Goal: Task Accomplishment & Management: Manage account settings

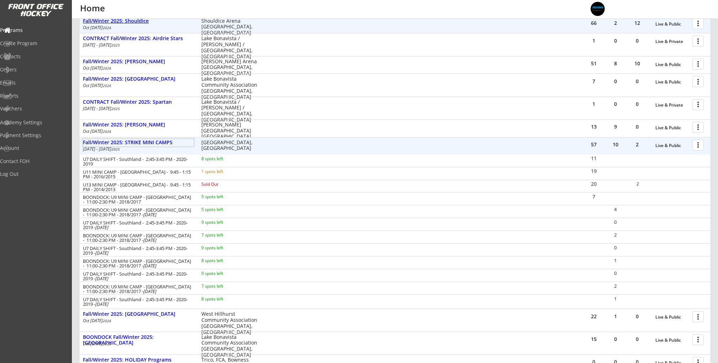
scroll to position [188, 0]
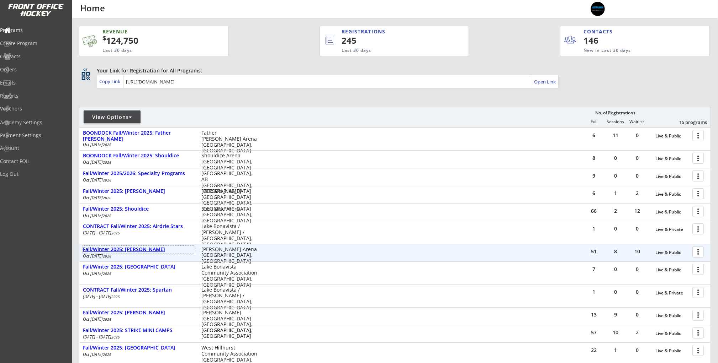
click at [147, 251] on div "Fall/Winter 2025: [PERSON_NAME]" at bounding box center [138, 250] width 111 height 6
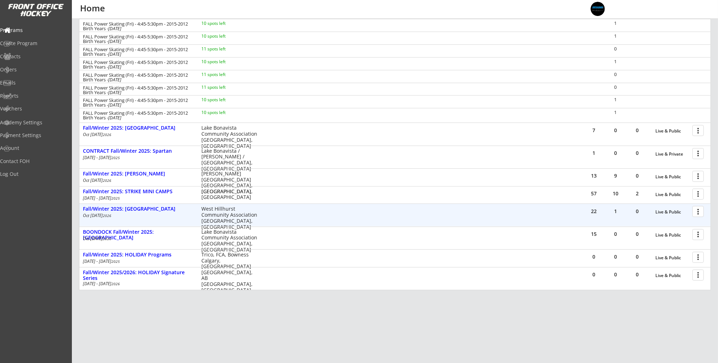
scroll to position [319, 0]
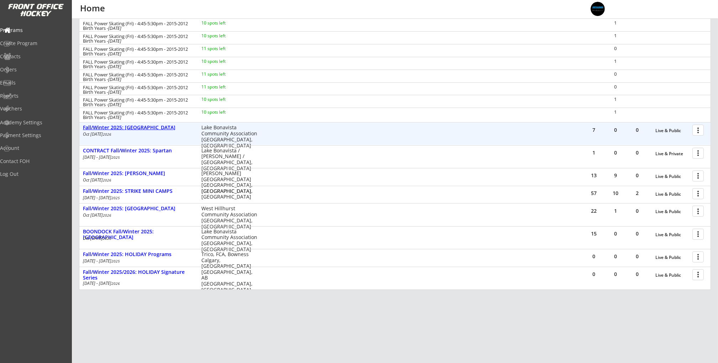
drag, startPoint x: 140, startPoint y: 128, endPoint x: 210, endPoint y: 128, distance: 70.4
click at [140, 128] on div "Fall/Winter 2025: [GEOGRAPHIC_DATA]" at bounding box center [138, 128] width 111 height 6
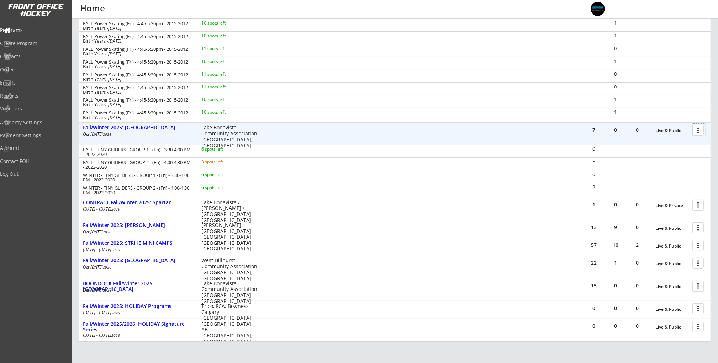
click at [694, 131] on div at bounding box center [699, 130] width 12 height 12
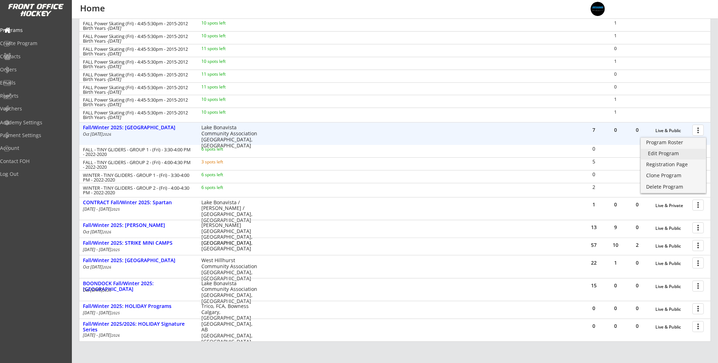
click at [666, 153] on div "Edit Program" at bounding box center [673, 153] width 51 height 5
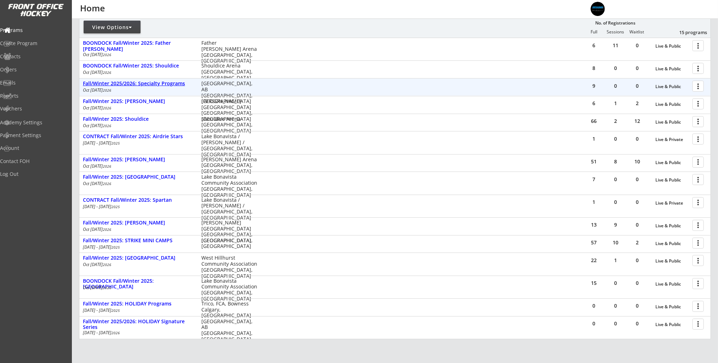
scroll to position [86, 0]
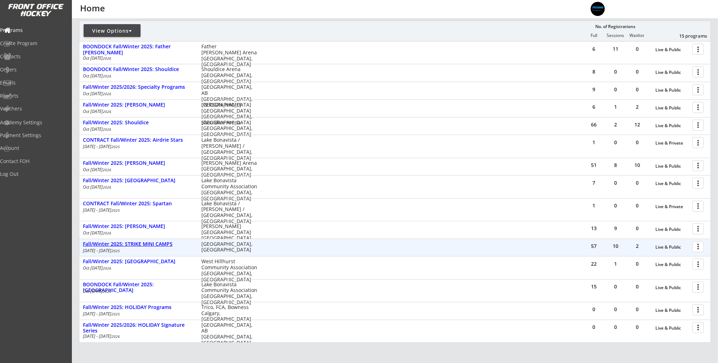
click at [165, 243] on div "Fall/Winter 2025: STRIKE MINI CAMPS" at bounding box center [138, 244] width 111 height 6
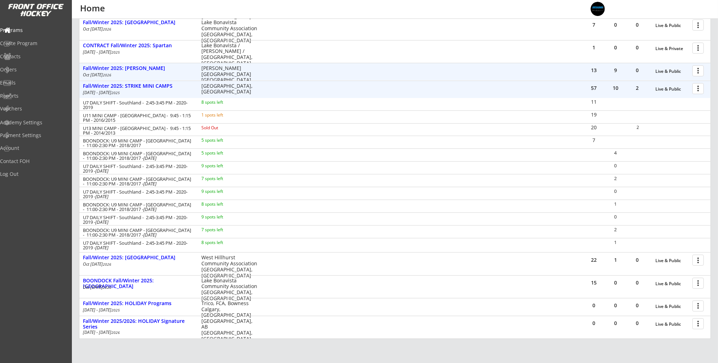
scroll to position [246, 0]
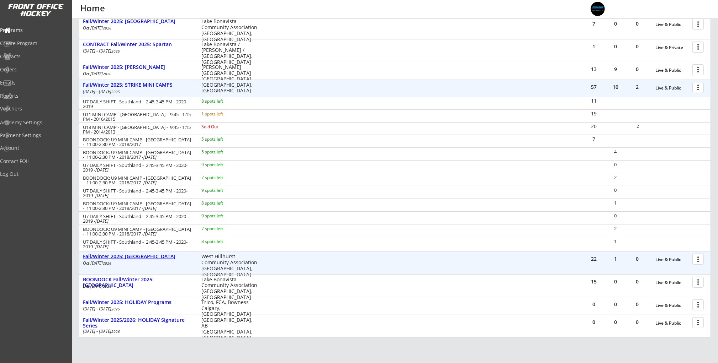
click at [132, 255] on div "Fall/Winter 2025: [GEOGRAPHIC_DATA]" at bounding box center [138, 257] width 111 height 6
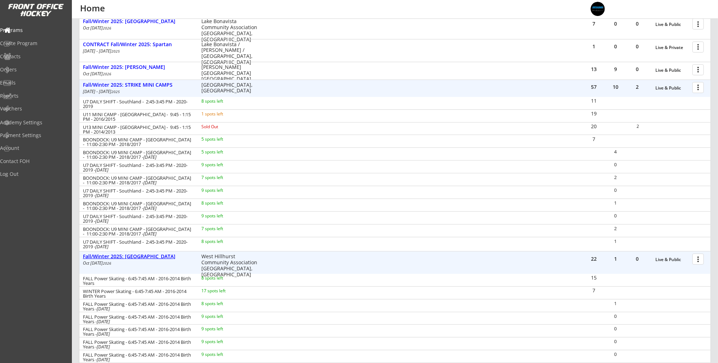
drag, startPoint x: 142, startPoint y: 256, endPoint x: 146, endPoint y: 254, distance: 4.5
click at [142, 256] on div "Fall/Winter 2025: [GEOGRAPHIC_DATA]" at bounding box center [138, 257] width 111 height 6
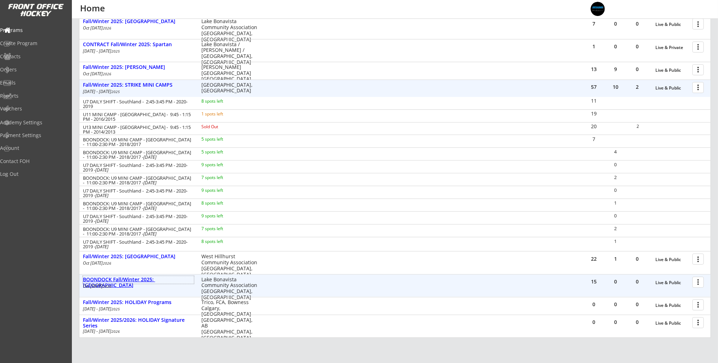
click at [147, 281] on div "BOONDOCK Fall/Winter 2025: [GEOGRAPHIC_DATA]" at bounding box center [138, 283] width 111 height 12
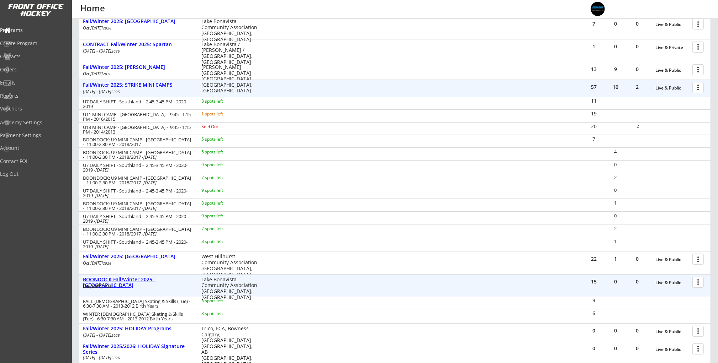
click at [148, 278] on div "BOONDOCK Fall/Winter 2025: [GEOGRAPHIC_DATA]" at bounding box center [138, 283] width 111 height 12
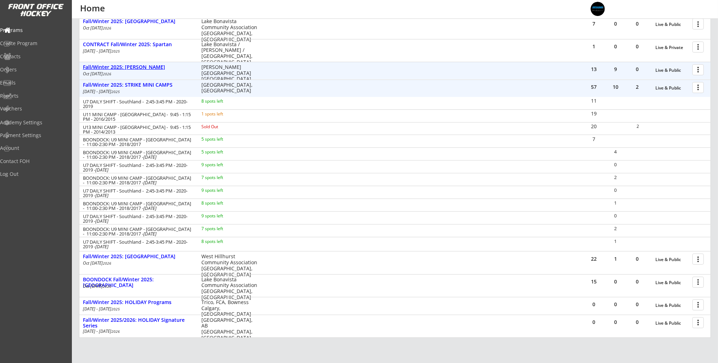
click at [142, 68] on div "Fall/Winter 2025: [PERSON_NAME]" at bounding box center [138, 67] width 111 height 6
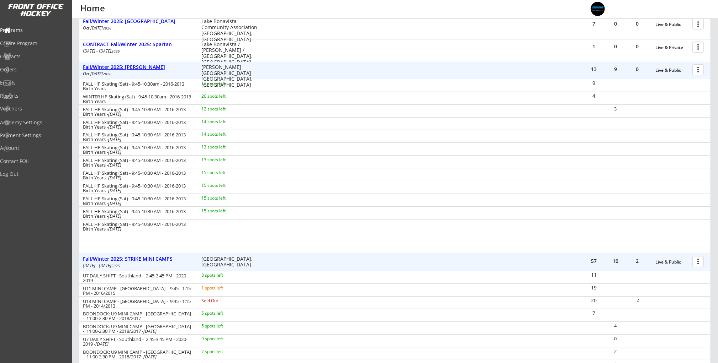
click at [142, 68] on div "Fall/Winter 2025: [PERSON_NAME]" at bounding box center [138, 67] width 111 height 6
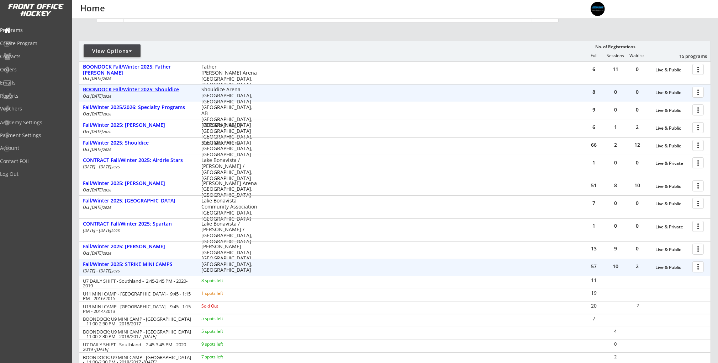
scroll to position [64, 0]
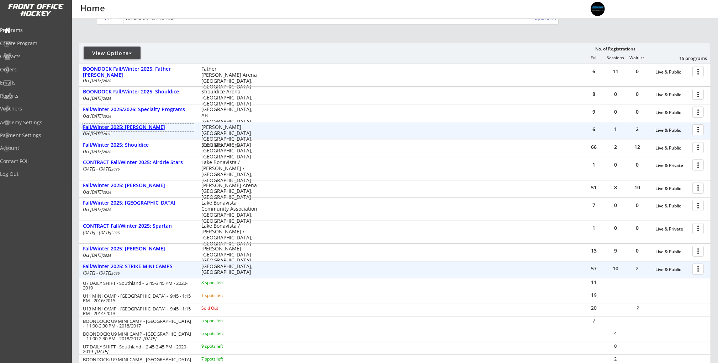
click at [140, 125] on div "Fall/Winter 2025: [PERSON_NAME]" at bounding box center [138, 127] width 111 height 6
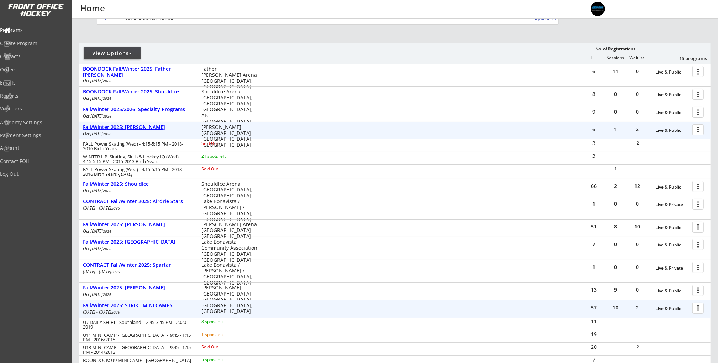
click at [139, 126] on div "Fall/Winter 2025: [PERSON_NAME]" at bounding box center [138, 127] width 111 height 6
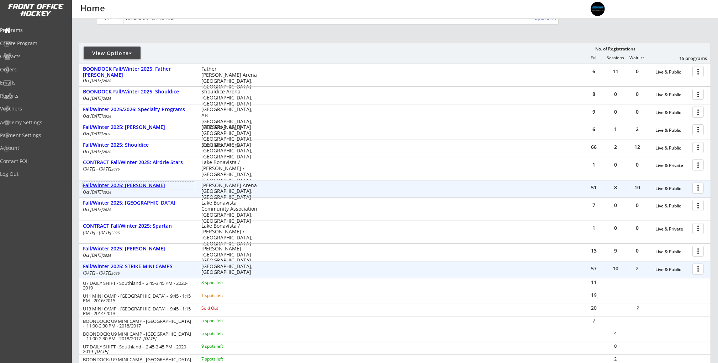
click at [150, 186] on div "Fall/Winter 2025: [PERSON_NAME]" at bounding box center [138, 186] width 111 height 6
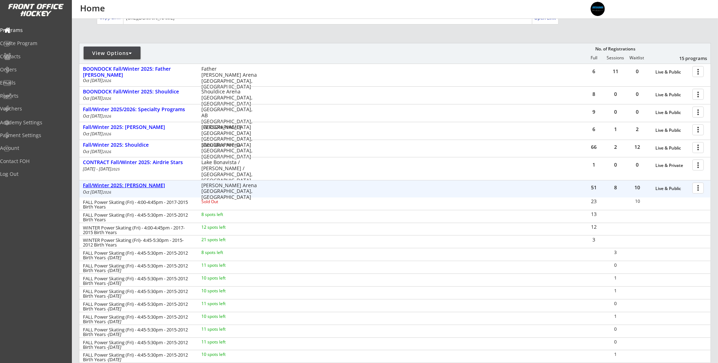
click at [150, 186] on div "Fall/Winter 2025: [PERSON_NAME]" at bounding box center [138, 186] width 111 height 6
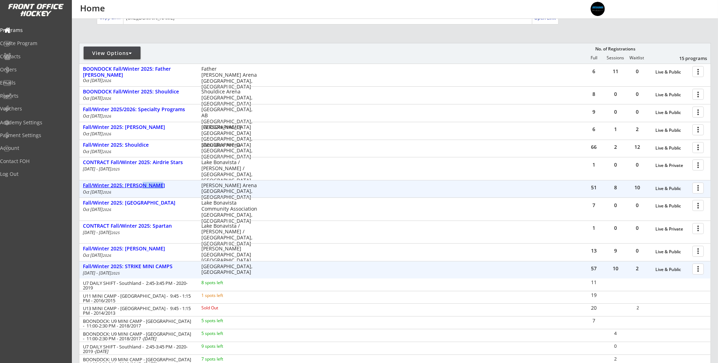
click at [150, 186] on div "Fall/Winter 2025: [PERSON_NAME]" at bounding box center [138, 186] width 111 height 6
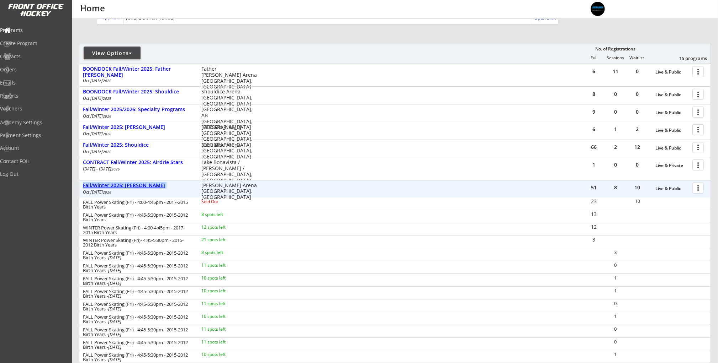
click at [150, 186] on div "Fall/Winter 2025: [PERSON_NAME]" at bounding box center [138, 186] width 111 height 6
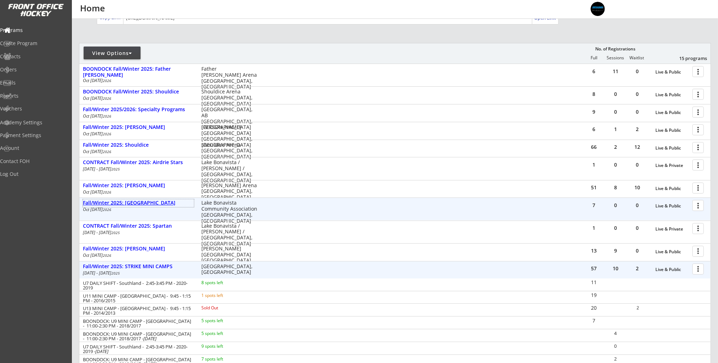
click at [132, 204] on div "Fall/Winter 2025: [GEOGRAPHIC_DATA]" at bounding box center [138, 203] width 111 height 6
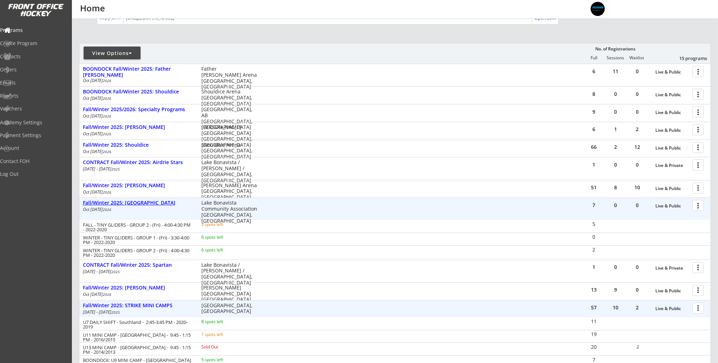
click at [132, 204] on div "Fall/Winter 2025: [GEOGRAPHIC_DATA]" at bounding box center [138, 203] width 111 height 6
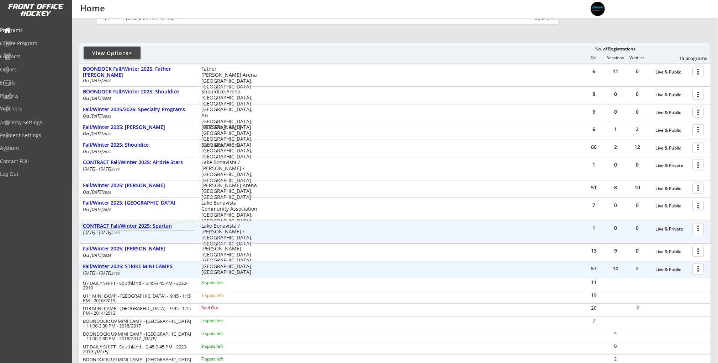
click at [138, 228] on div "CONTRACT Fall/Winter 2025: Spartan" at bounding box center [138, 226] width 111 height 6
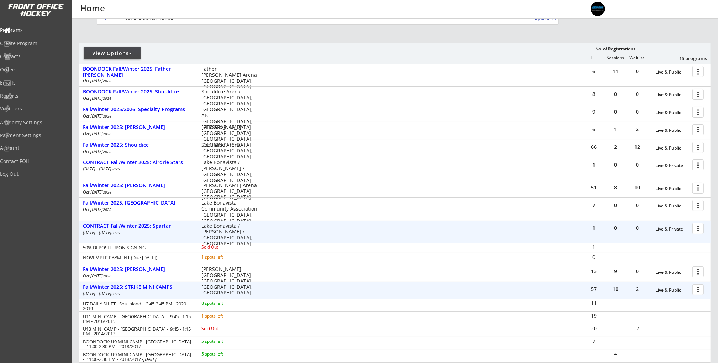
click at [138, 228] on div "CONTRACT Fall/Winter 2025: Spartan" at bounding box center [138, 226] width 111 height 6
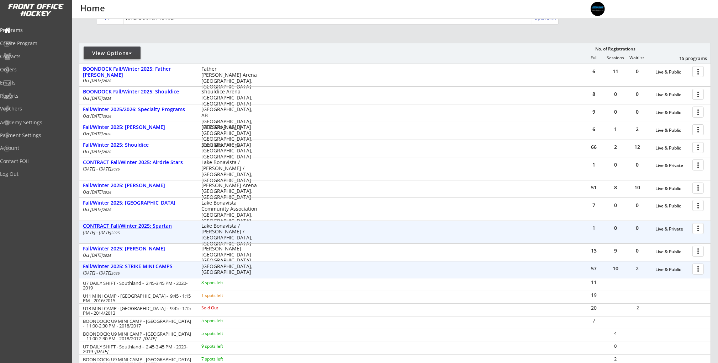
click at [138, 228] on div "CONTRACT Fall/Winter 2025: Spartan" at bounding box center [138, 226] width 111 height 6
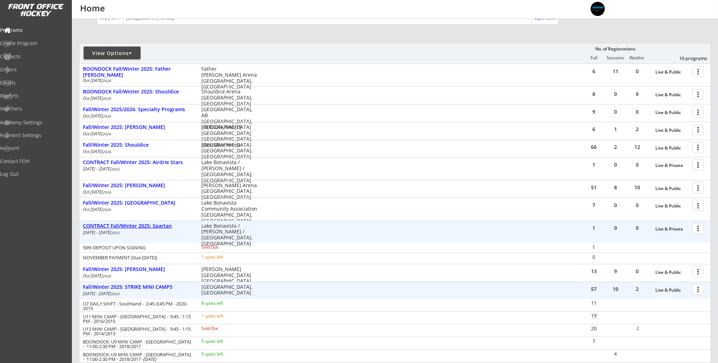
click at [138, 228] on div "CONTRACT Fall/Winter 2025: Spartan" at bounding box center [138, 226] width 111 height 6
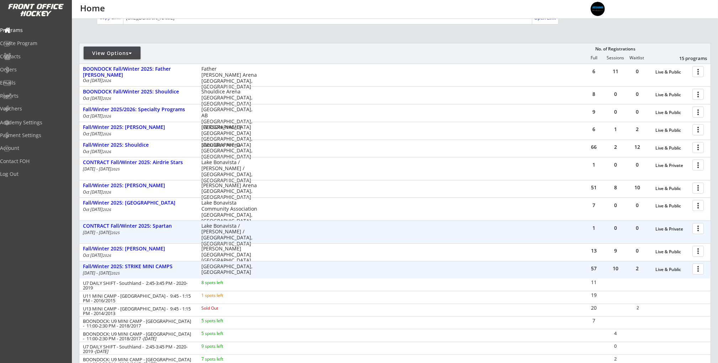
click at [134, 233] on div "Oct 4 - Dec 20 2025" at bounding box center [137, 233] width 109 height 4
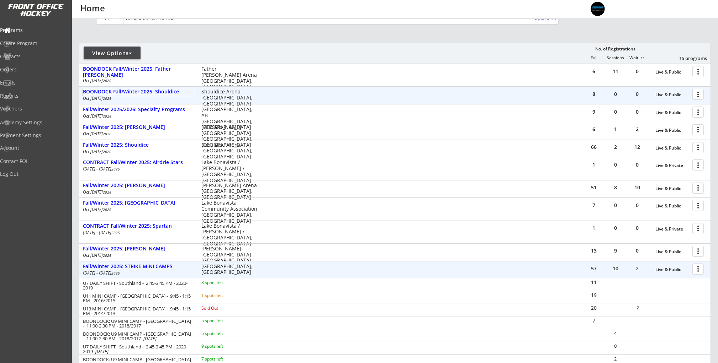
click at [144, 95] on div "BOONDOCK Fall/Winter 2025: Shouldice" at bounding box center [138, 92] width 111 height 8
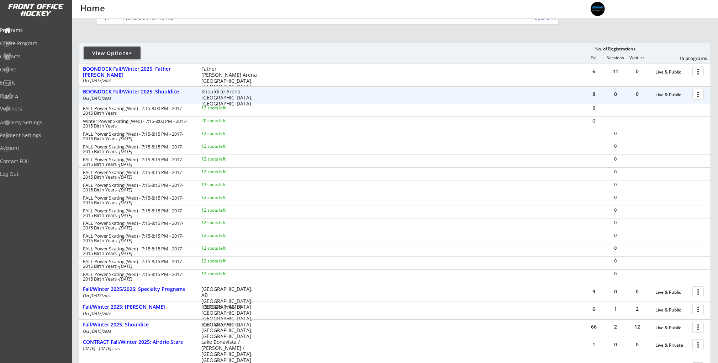
click at [145, 94] on div "BOONDOCK Fall/Winter 2025: Shouldice" at bounding box center [138, 92] width 111 height 6
